Goal: Task Accomplishment & Management: Manage account settings

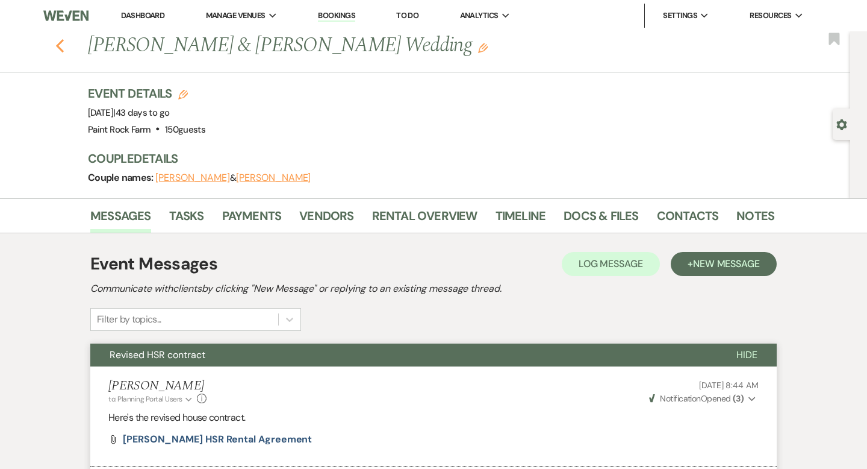
click at [60, 45] on icon "Previous" at bounding box center [59, 46] width 9 height 14
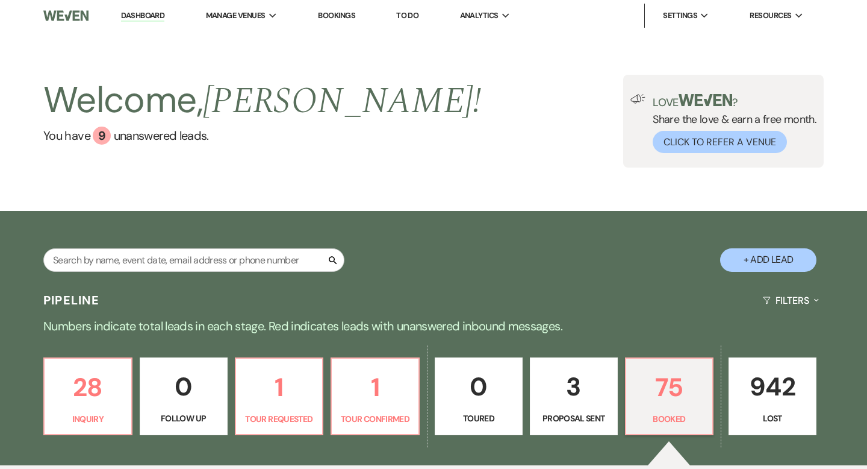
click at [570, 388] on p "3" at bounding box center [574, 386] width 72 height 40
select select "6"
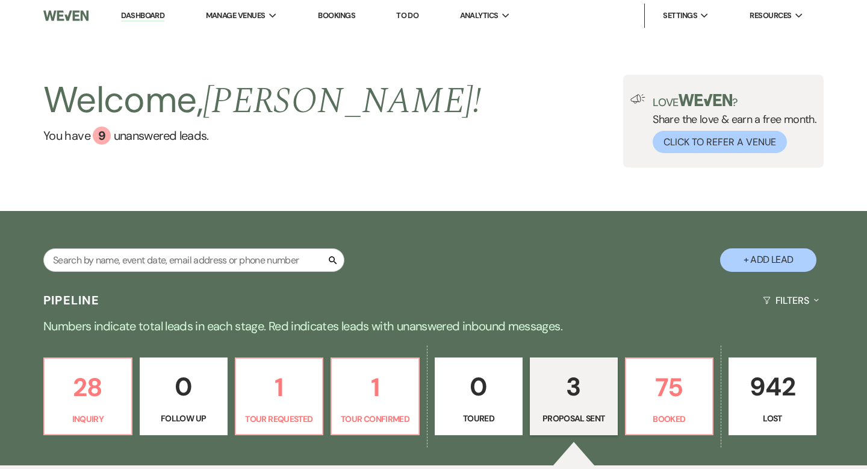
select select "6"
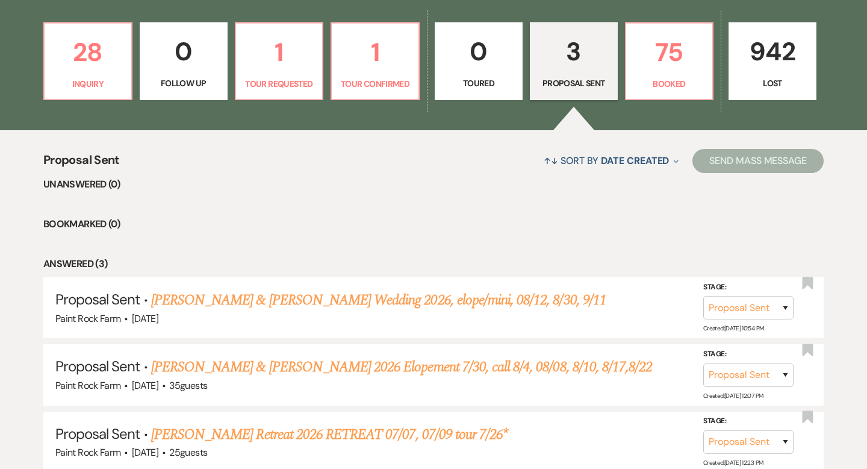
scroll to position [334, 0]
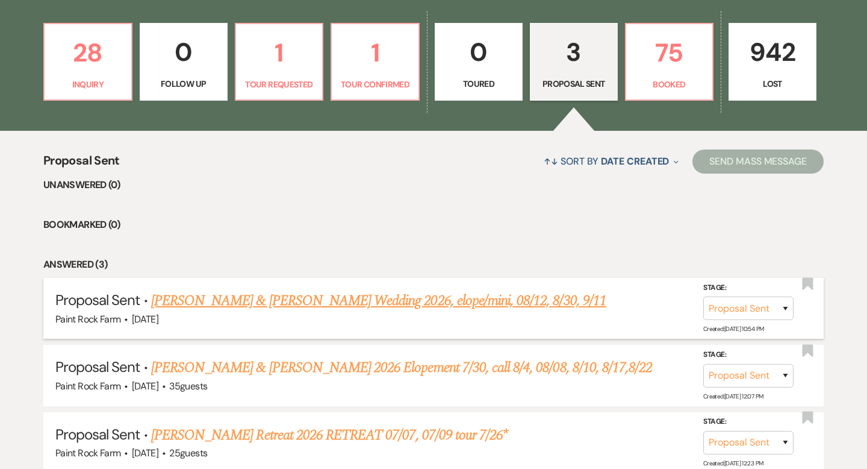
click at [452, 302] on link "[PERSON_NAME] & [PERSON_NAME] Wedding 2026, elope/mini, 08/12, 8/30, 9/11" at bounding box center [378, 301] width 455 height 22
select select "6"
select select "5"
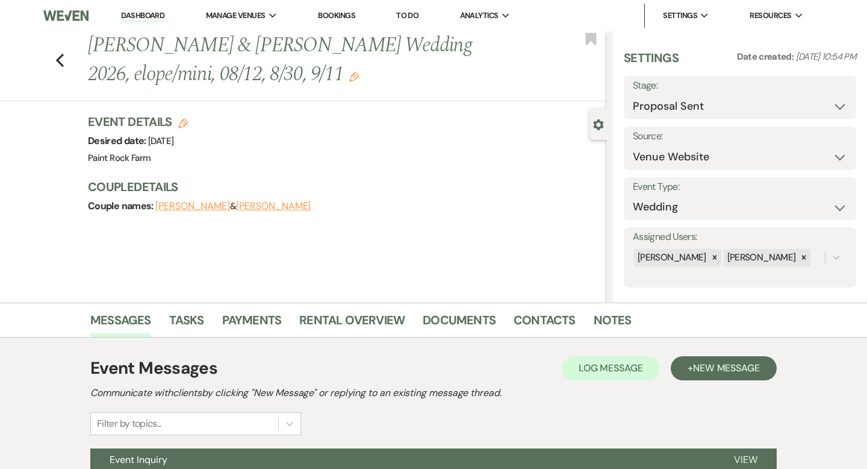
click at [250, 207] on button "[PERSON_NAME]" at bounding box center [273, 206] width 75 height 10
select select "1"
select select "email"
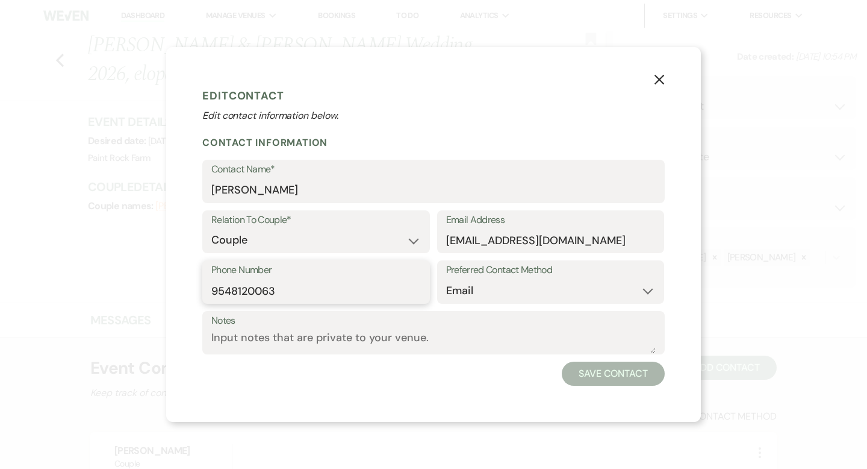
drag, startPoint x: 282, startPoint y: 292, endPoint x: 207, endPoint y: 279, distance: 76.9
click at [207, 279] on div "Phone Number [PHONE_NUMBER]" at bounding box center [316, 281] width 228 height 43
